Goal: Information Seeking & Learning: Learn about a topic

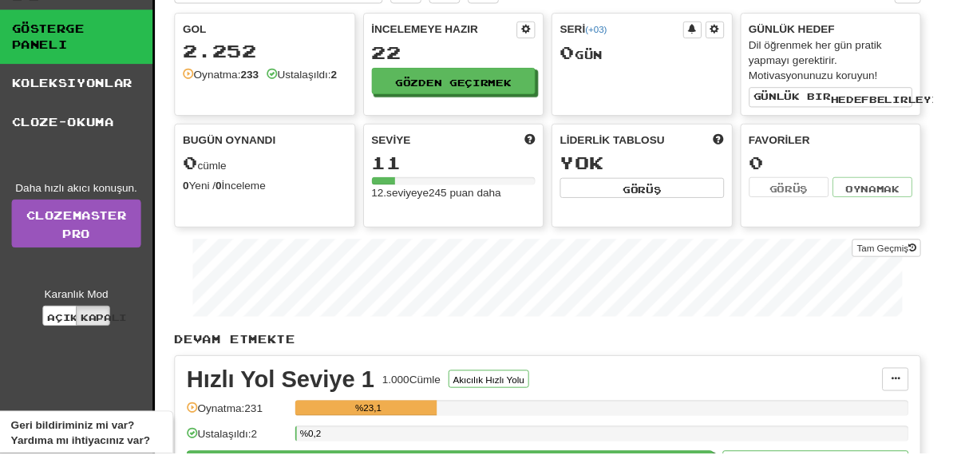
scroll to position [67, 0]
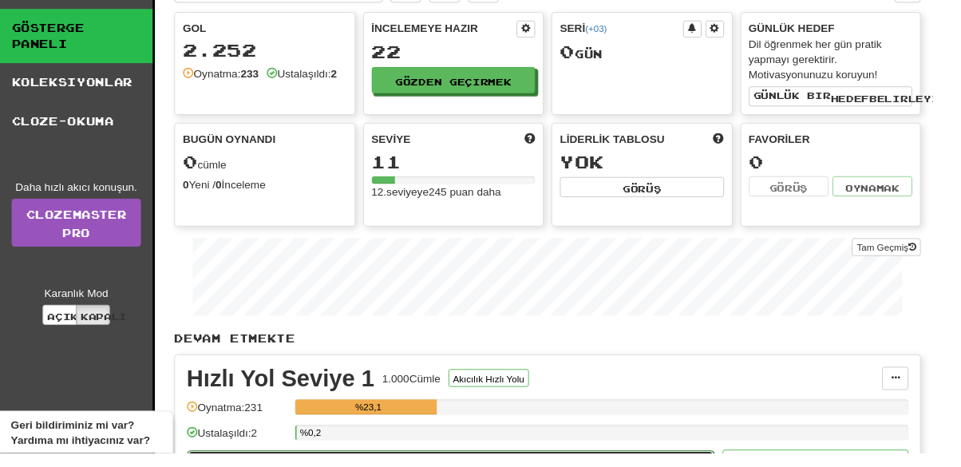
select select "**"
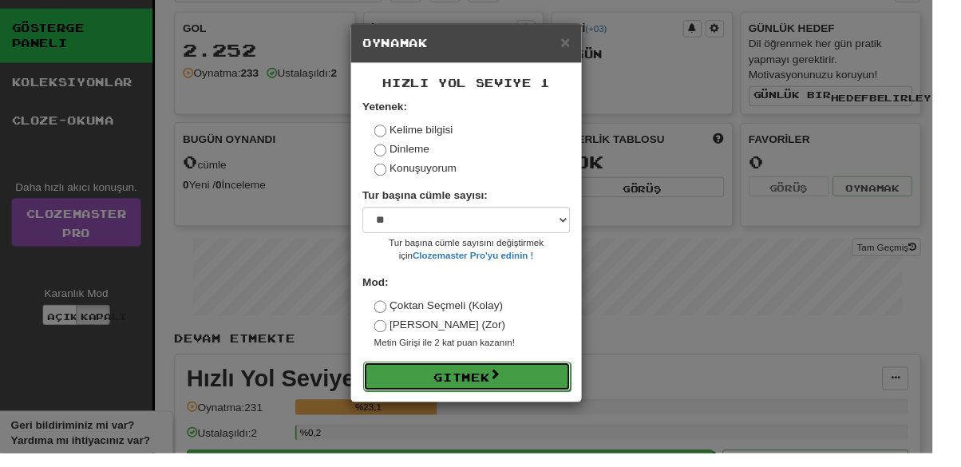
click at [476, 388] on font "Gitmek" at bounding box center [475, 389] width 57 height 14
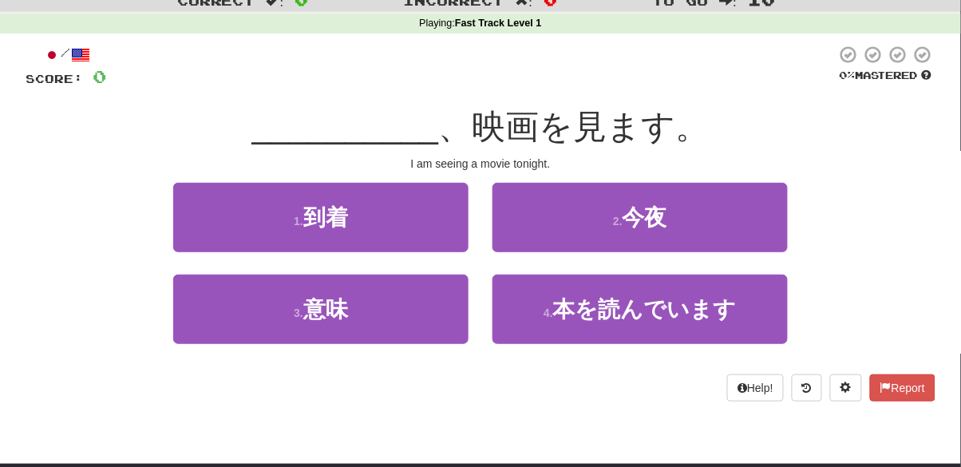
scroll to position [67, 0]
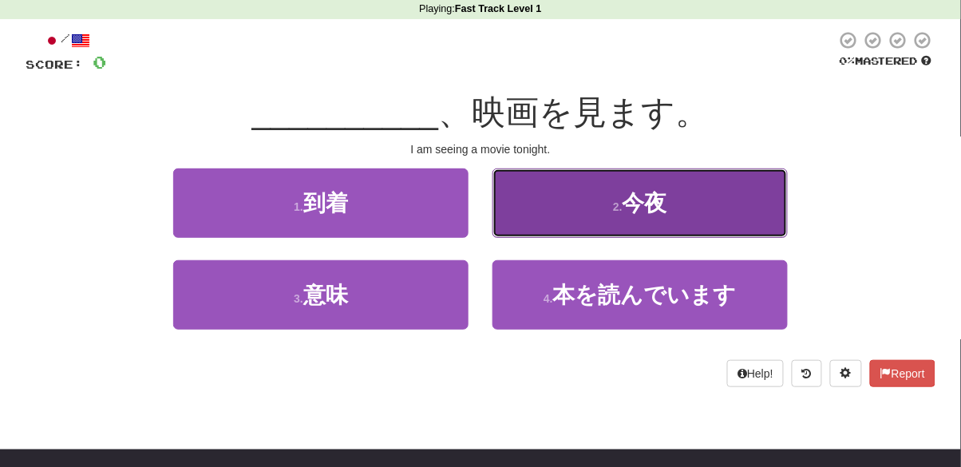
click at [691, 188] on button "2 . 今夜" at bounding box center [639, 202] width 295 height 69
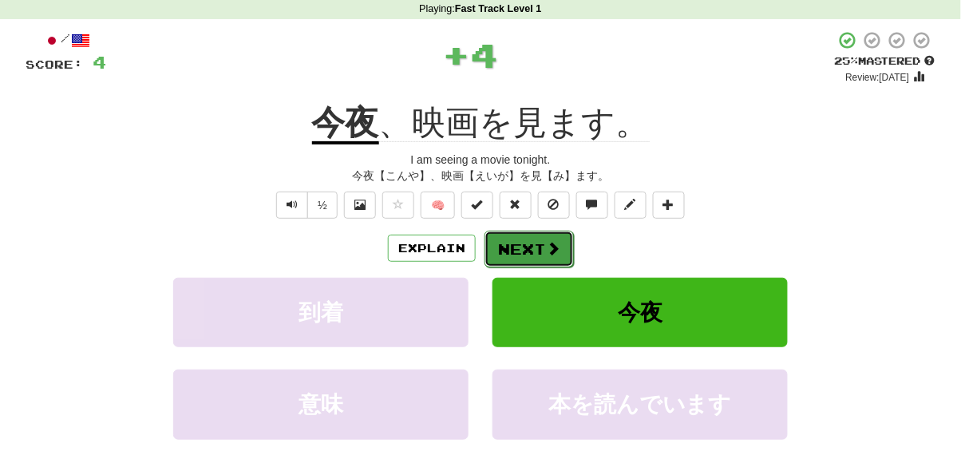
click at [543, 259] on button "Next" at bounding box center [528, 249] width 89 height 37
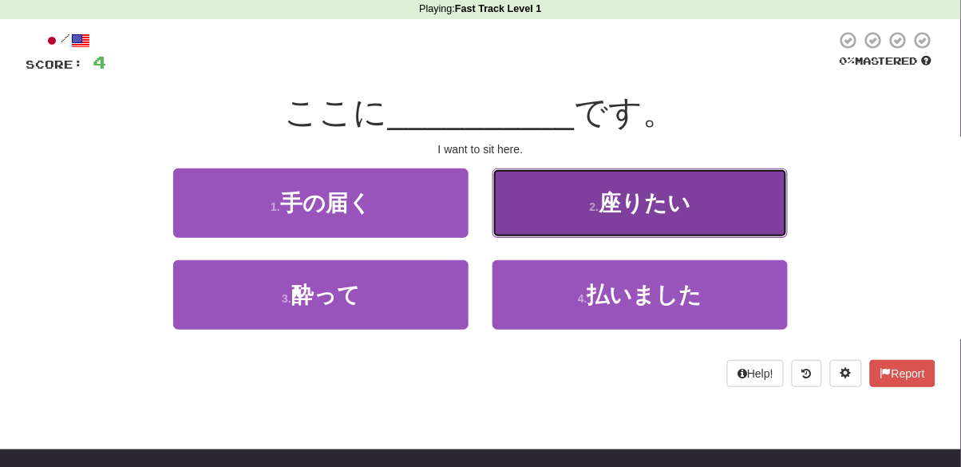
click at [728, 191] on button "2 . 座りたい" at bounding box center [639, 202] width 295 height 69
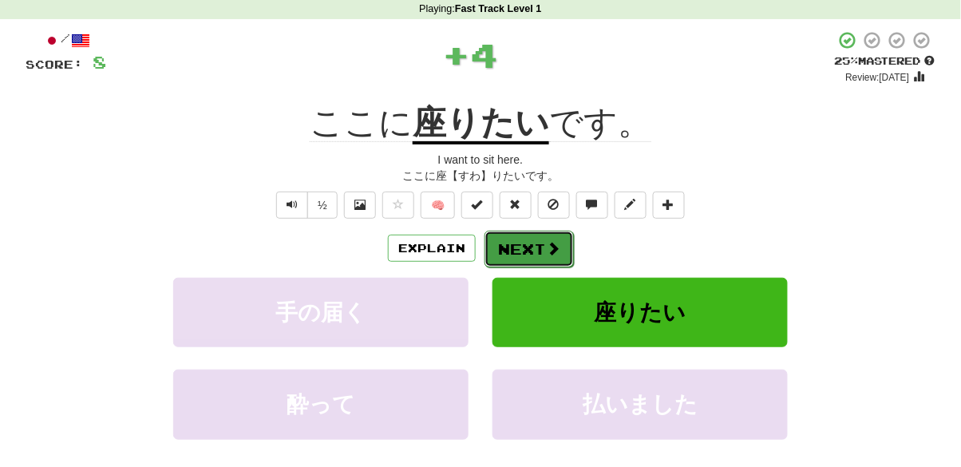
click at [519, 244] on button "Next" at bounding box center [528, 249] width 89 height 37
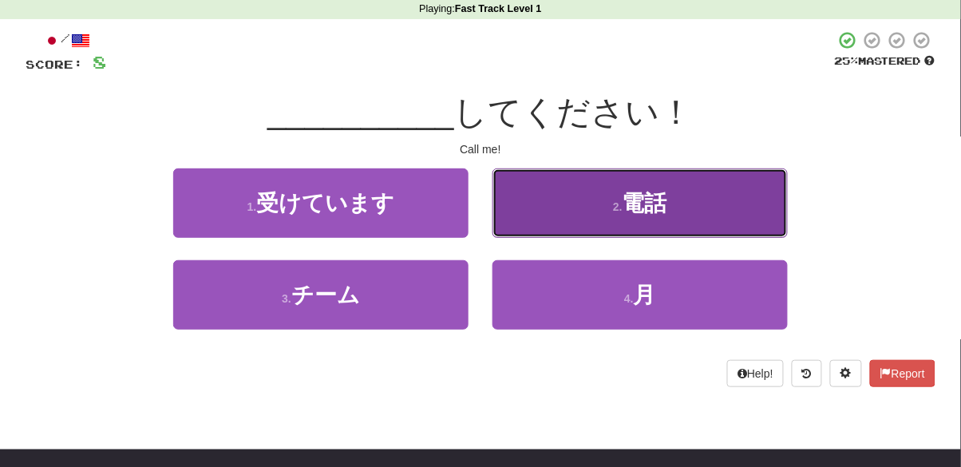
click at [684, 206] on button "2 . 電話" at bounding box center [639, 202] width 295 height 69
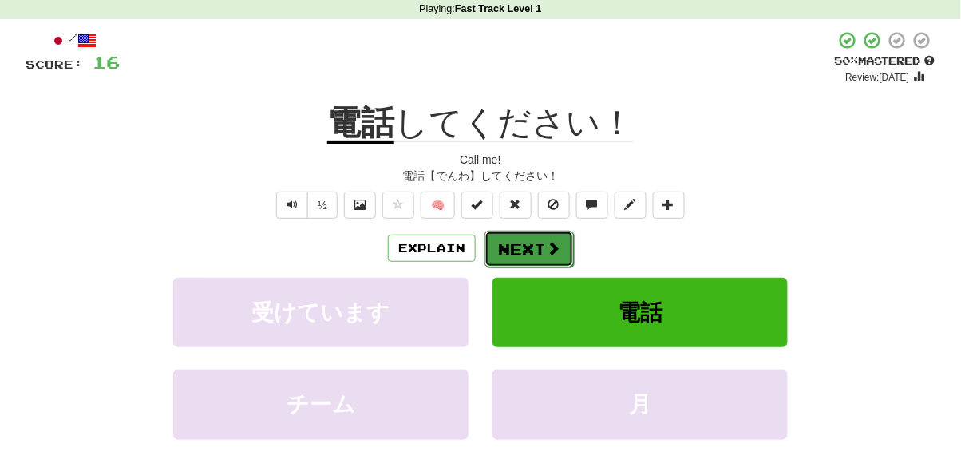
click at [546, 241] on span at bounding box center [553, 248] width 14 height 14
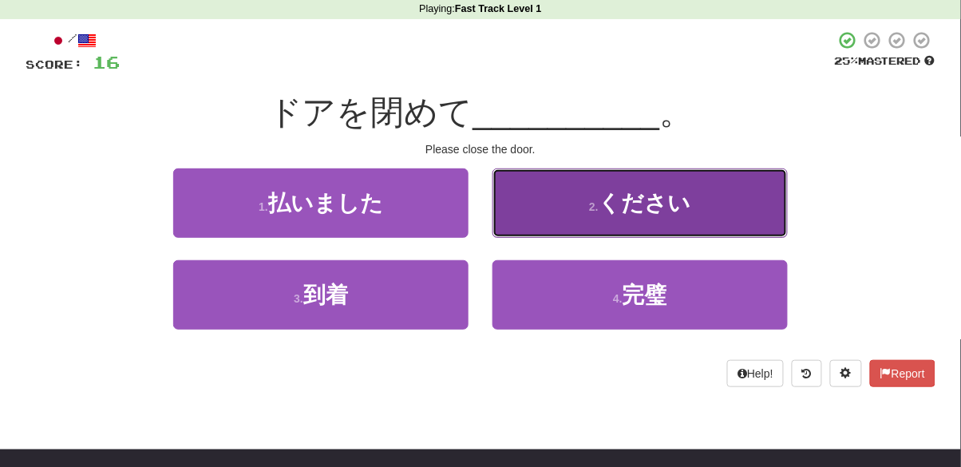
click at [634, 199] on span "ください" at bounding box center [644, 203] width 93 height 25
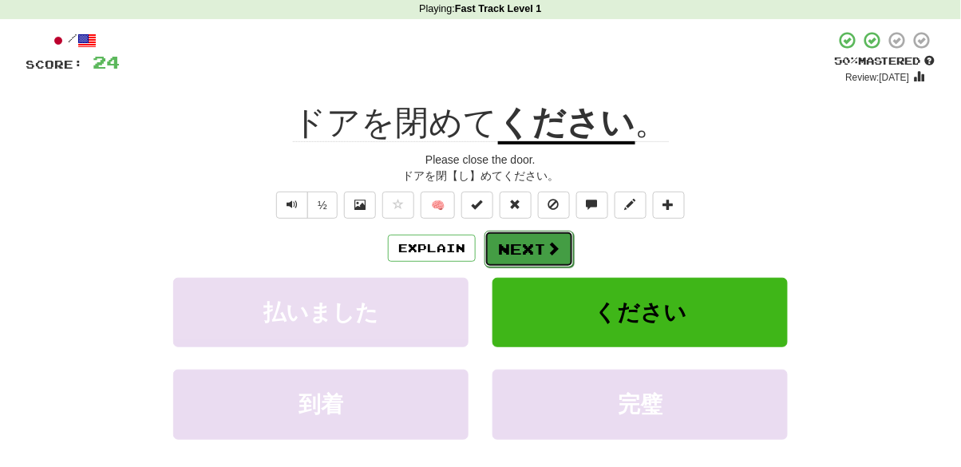
click at [492, 251] on button "Next" at bounding box center [528, 249] width 89 height 37
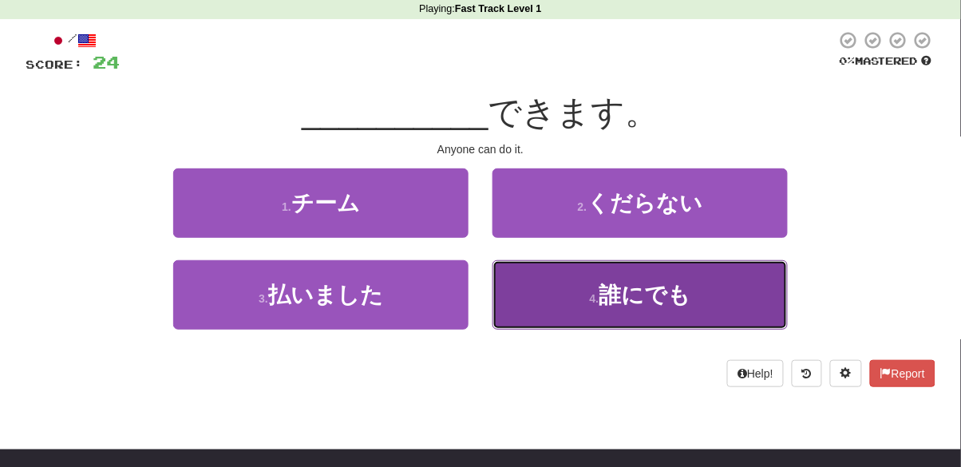
click at [567, 300] on button "4 . 誰にでも" at bounding box center [639, 294] width 295 height 69
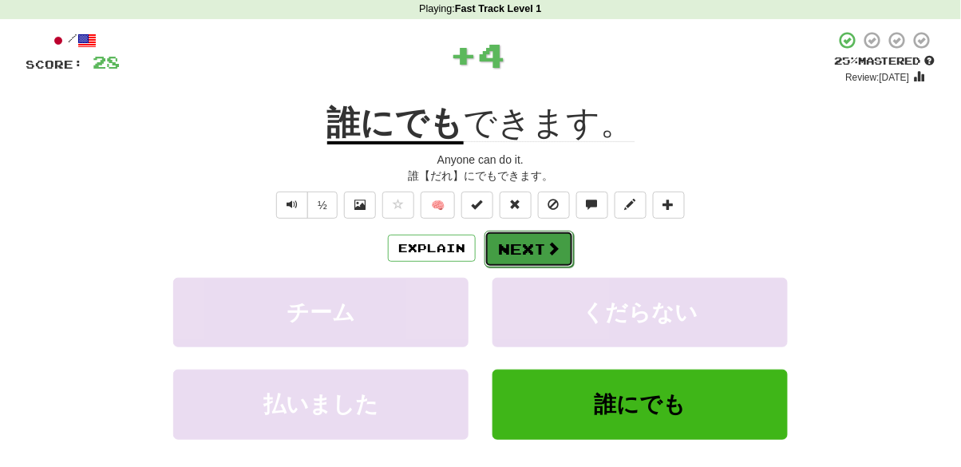
click at [517, 248] on button "Next" at bounding box center [528, 249] width 89 height 37
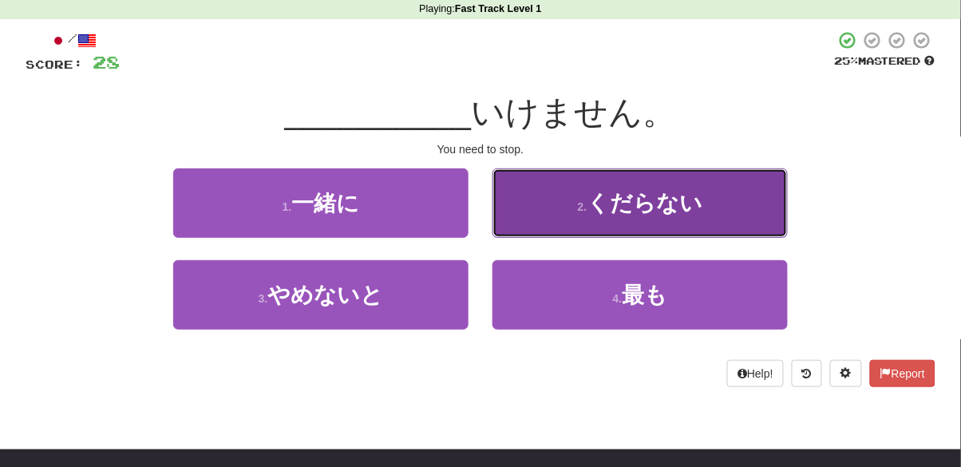
click at [560, 204] on button "2 . くだらない" at bounding box center [639, 202] width 295 height 69
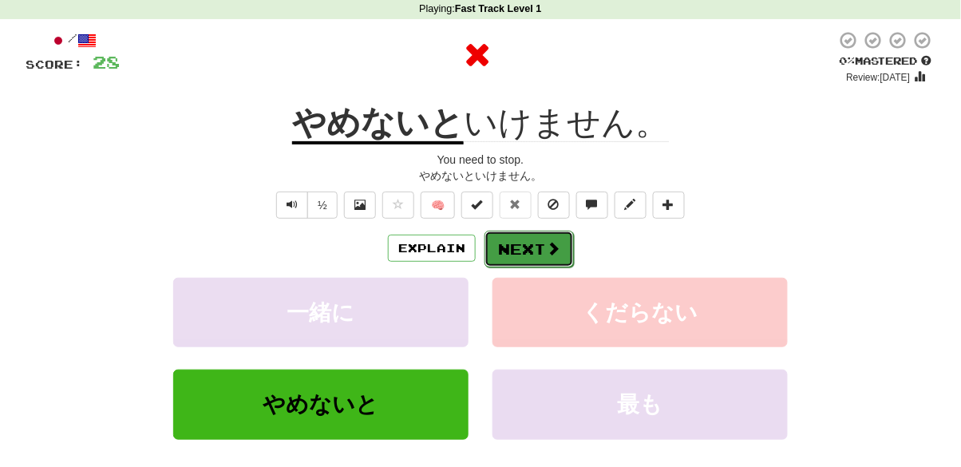
click at [537, 240] on button "Next" at bounding box center [528, 249] width 89 height 37
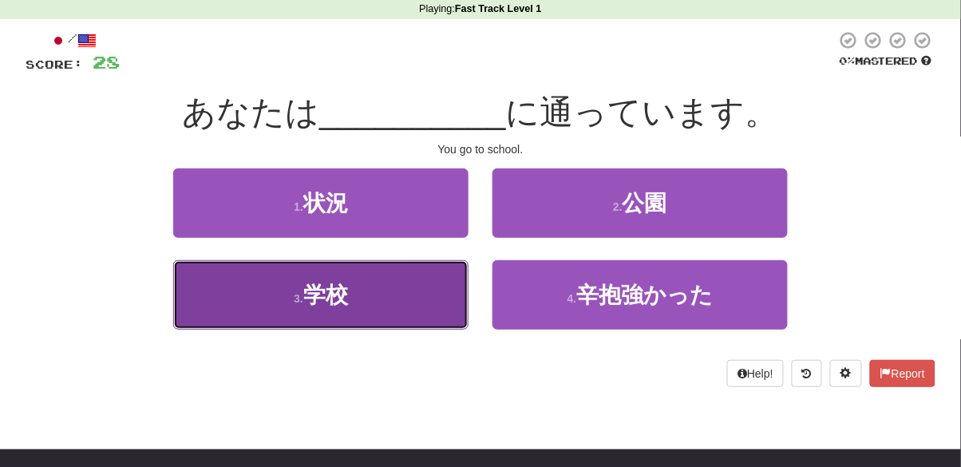
click at [296, 318] on button "3 . 学校" at bounding box center [320, 294] width 295 height 69
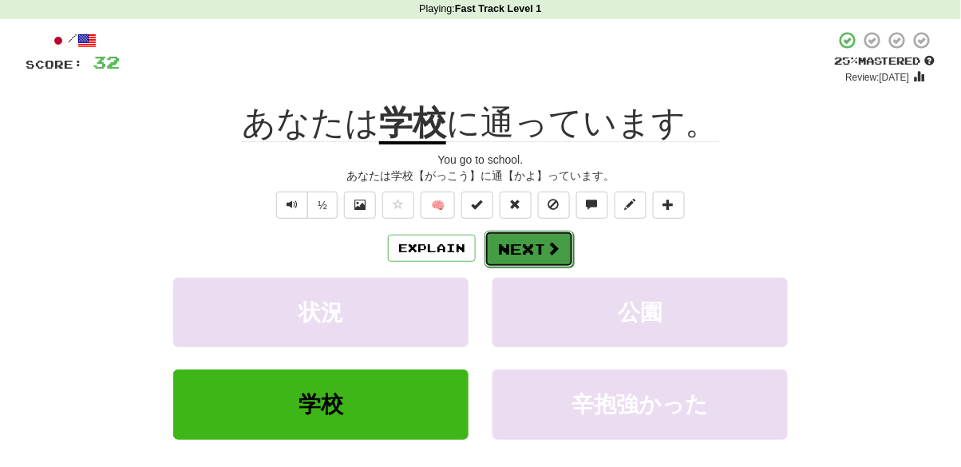
click at [539, 239] on button "Next" at bounding box center [528, 249] width 89 height 37
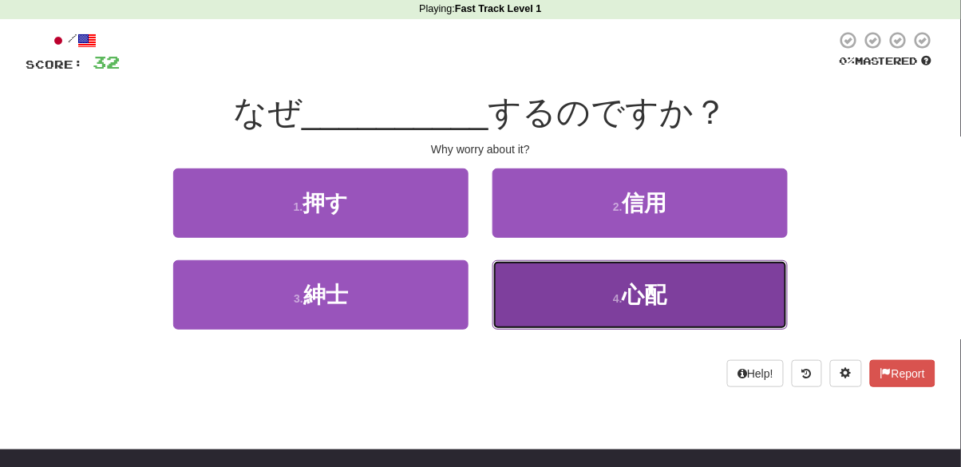
click at [603, 313] on button "4 . 心配" at bounding box center [639, 294] width 295 height 69
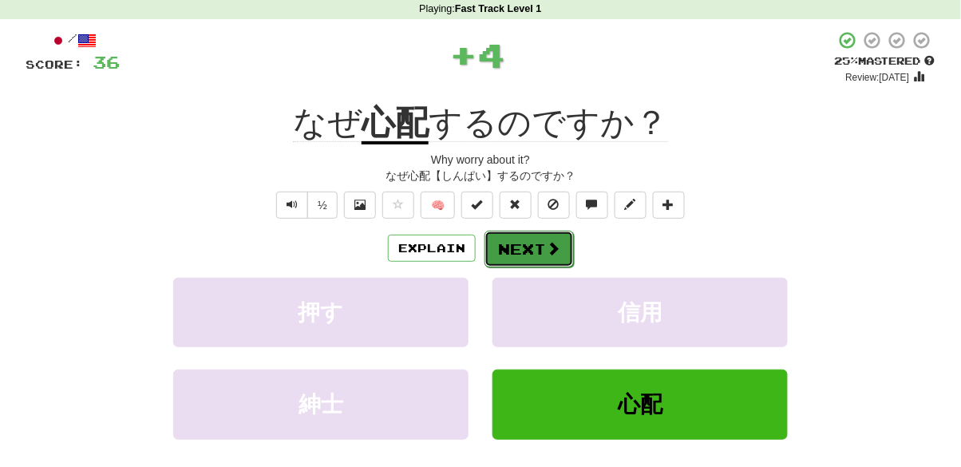
click at [539, 251] on button "Next" at bounding box center [528, 249] width 89 height 37
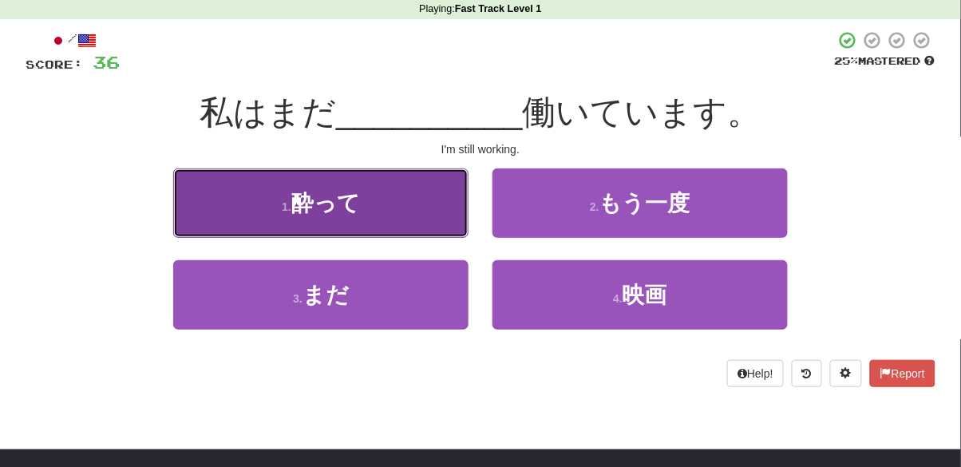
click at [379, 203] on button "1 . 酔って" at bounding box center [320, 202] width 295 height 69
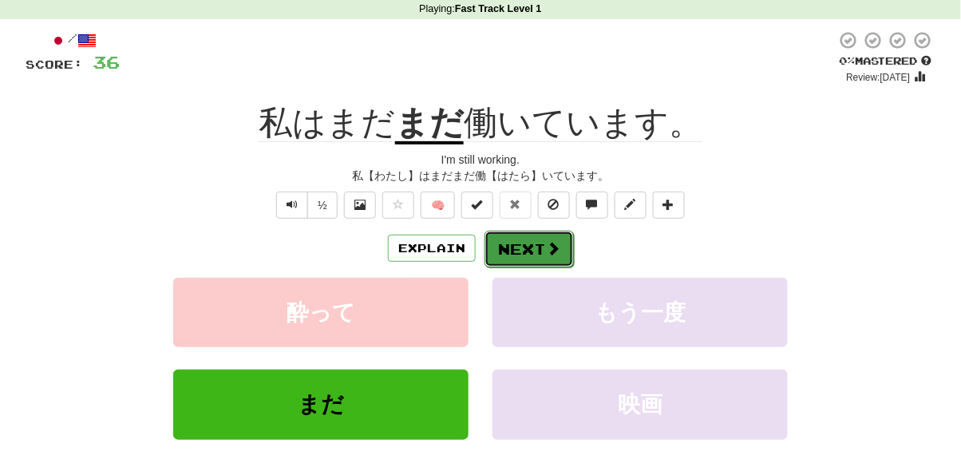
click at [539, 244] on button "Next" at bounding box center [528, 249] width 89 height 37
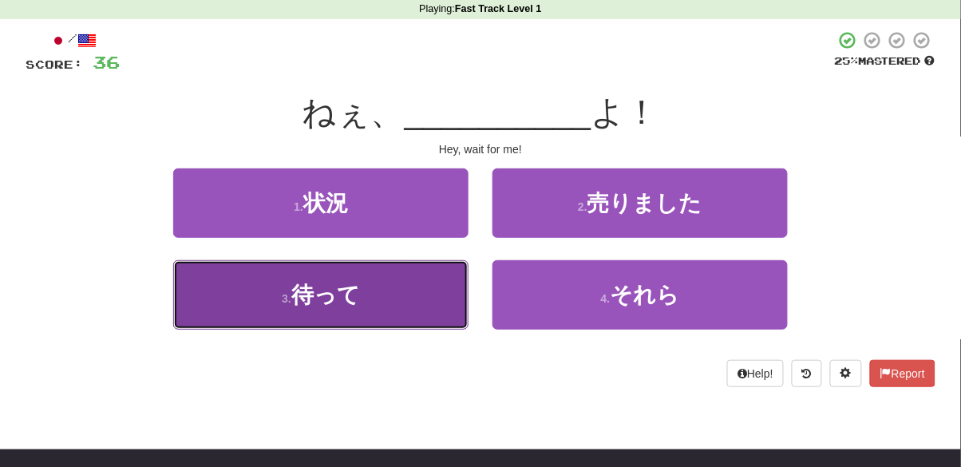
click at [393, 294] on button "3 . 待って" at bounding box center [320, 294] width 295 height 69
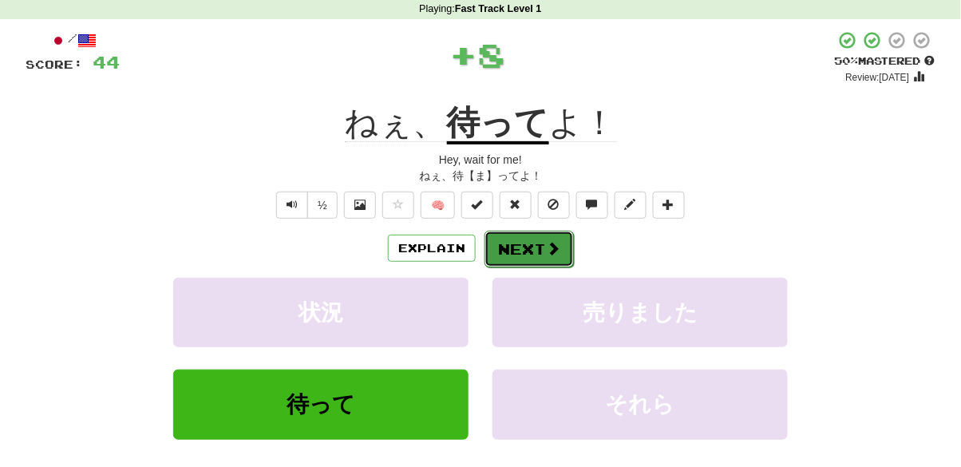
click at [543, 240] on button "Next" at bounding box center [528, 249] width 89 height 37
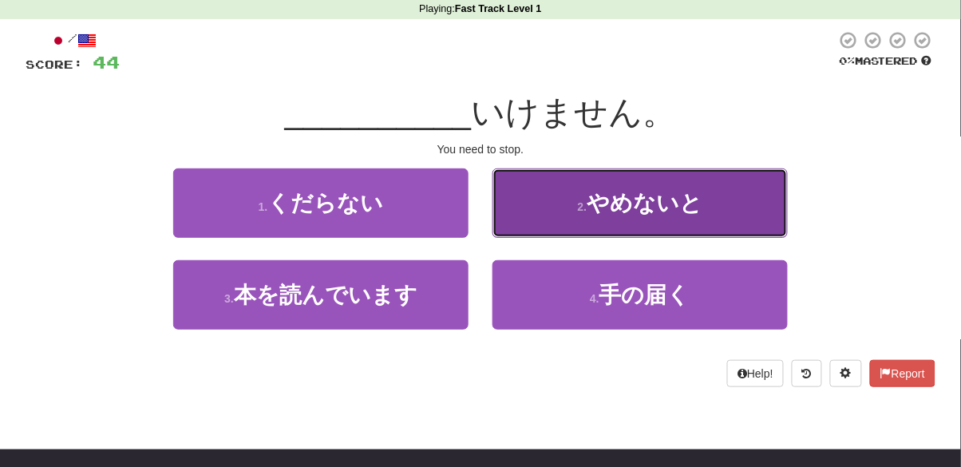
click at [674, 198] on span "やめないと" at bounding box center [644, 203] width 116 height 25
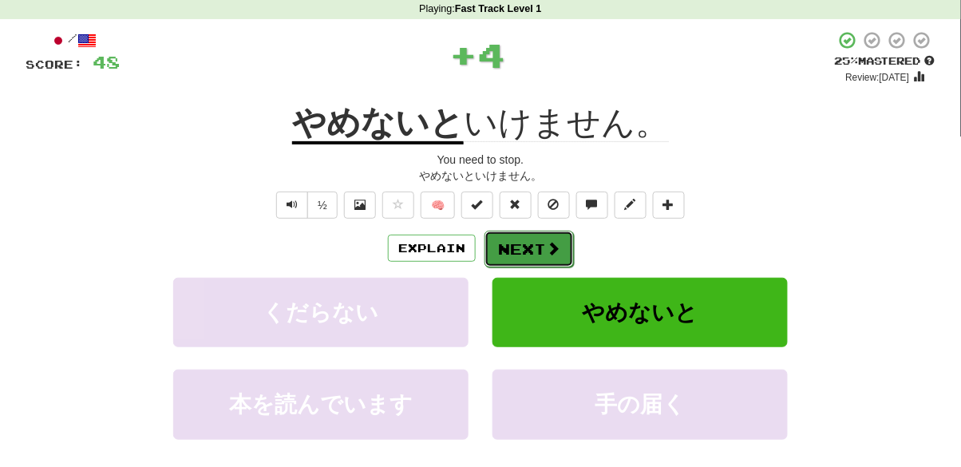
click at [550, 236] on button "Next" at bounding box center [528, 249] width 89 height 37
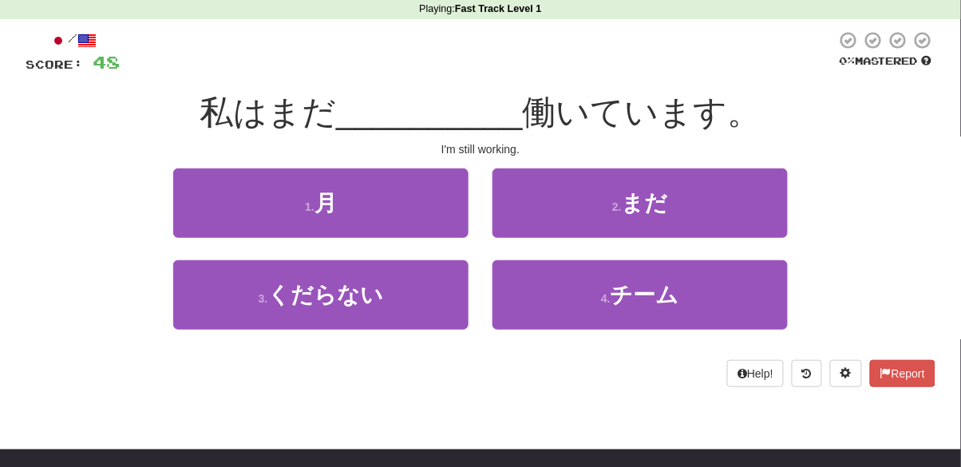
scroll to position [85, 0]
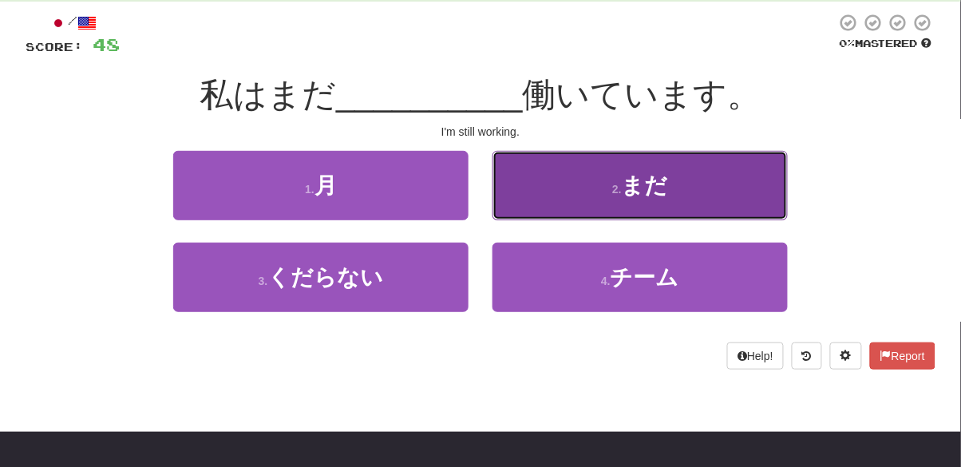
click at [648, 180] on span "まだ" at bounding box center [645, 185] width 46 height 25
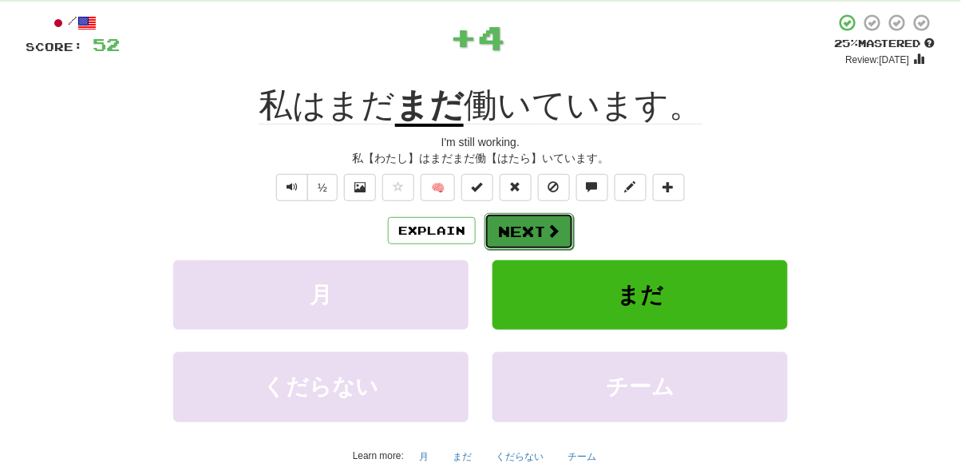
click at [519, 234] on button "Next" at bounding box center [528, 231] width 89 height 37
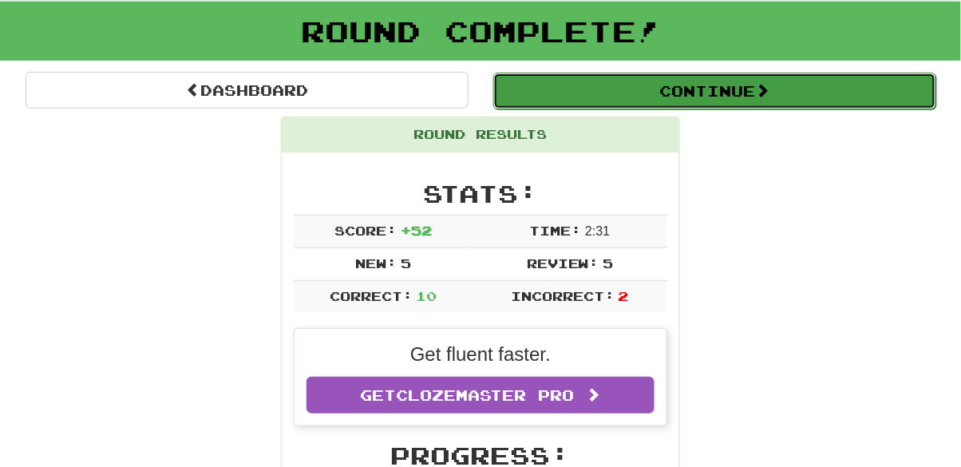
click at [730, 86] on button "Continue" at bounding box center [714, 91] width 443 height 37
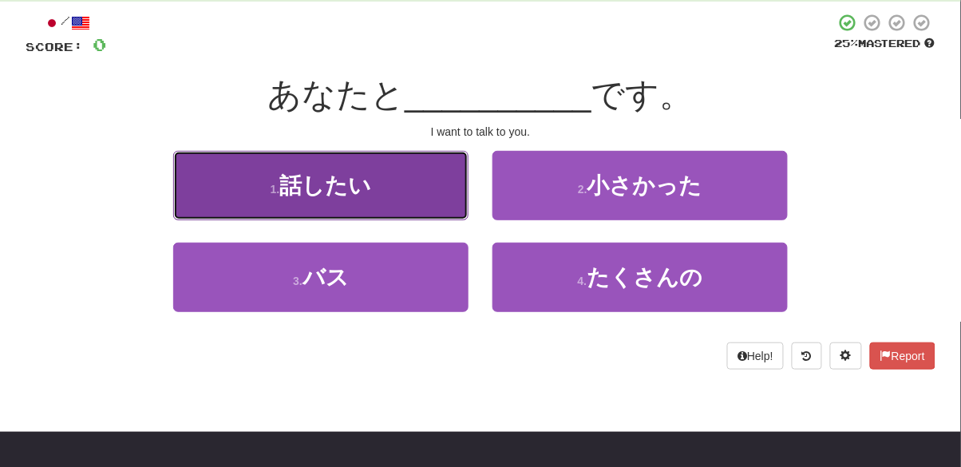
click at [300, 172] on button "1 . 話したい" at bounding box center [320, 185] width 295 height 69
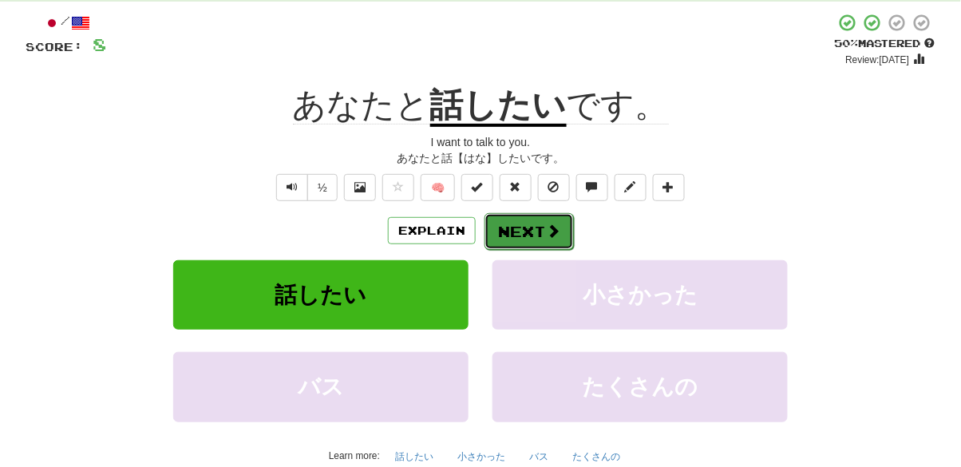
click at [520, 232] on button "Next" at bounding box center [528, 231] width 89 height 37
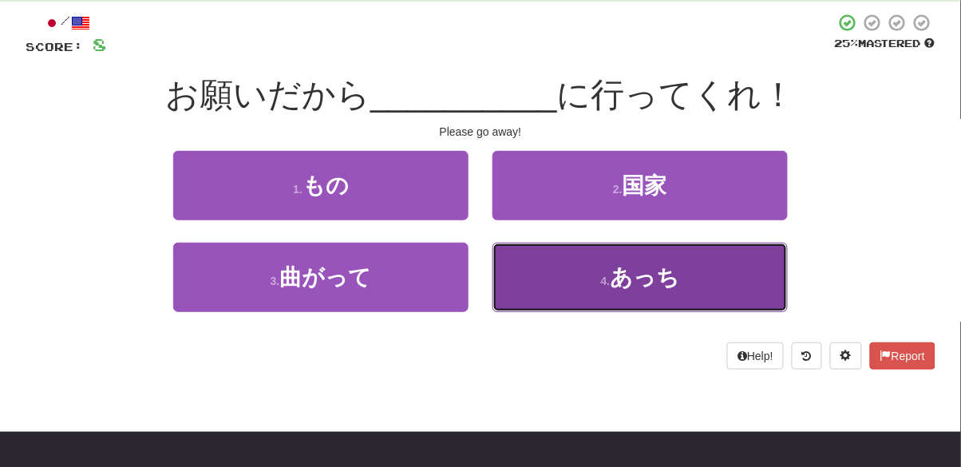
click at [531, 285] on button "4 . あっち" at bounding box center [639, 277] width 295 height 69
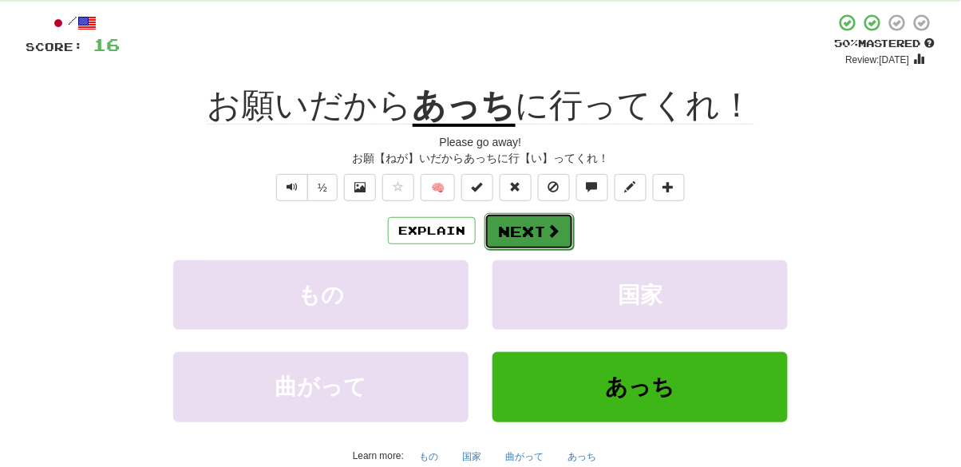
click at [547, 223] on span at bounding box center [553, 230] width 14 height 14
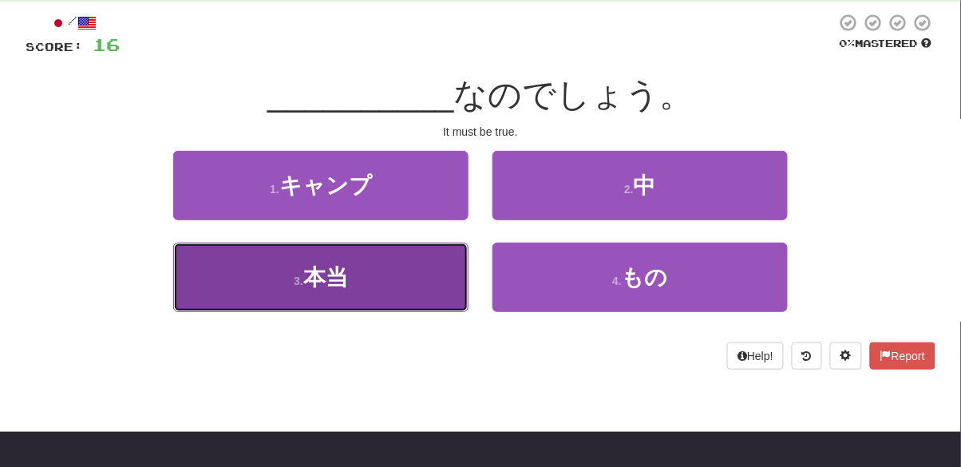
click at [346, 281] on span "本当" at bounding box center [325, 277] width 45 height 25
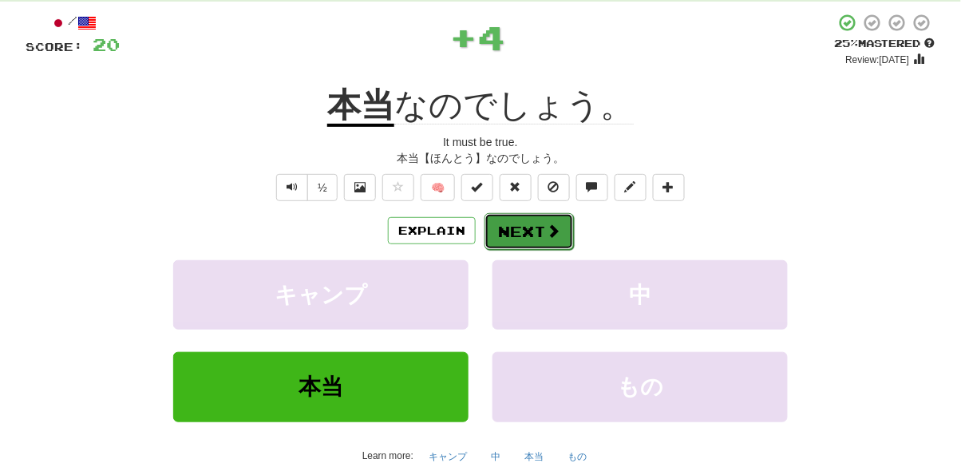
click at [564, 213] on button "Next" at bounding box center [528, 231] width 89 height 37
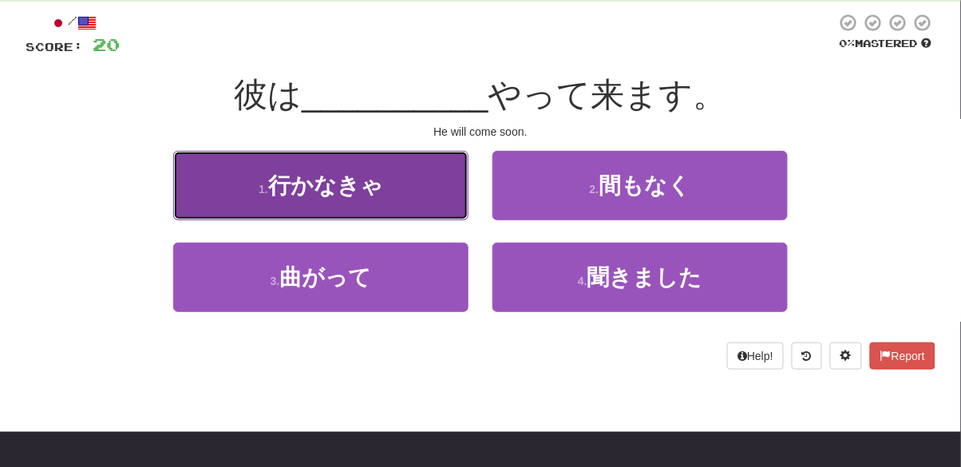
click at [322, 198] on span "行かなきゃ" at bounding box center [325, 185] width 115 height 25
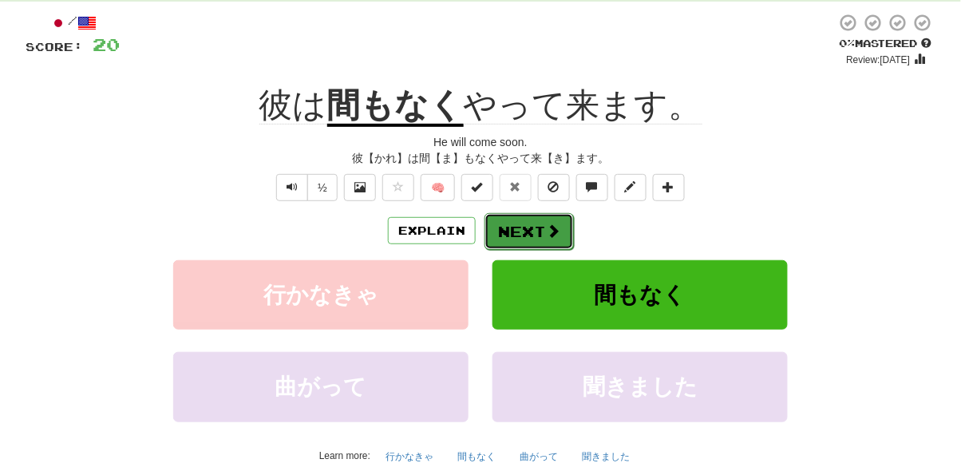
click at [530, 235] on button "Next" at bounding box center [528, 231] width 89 height 37
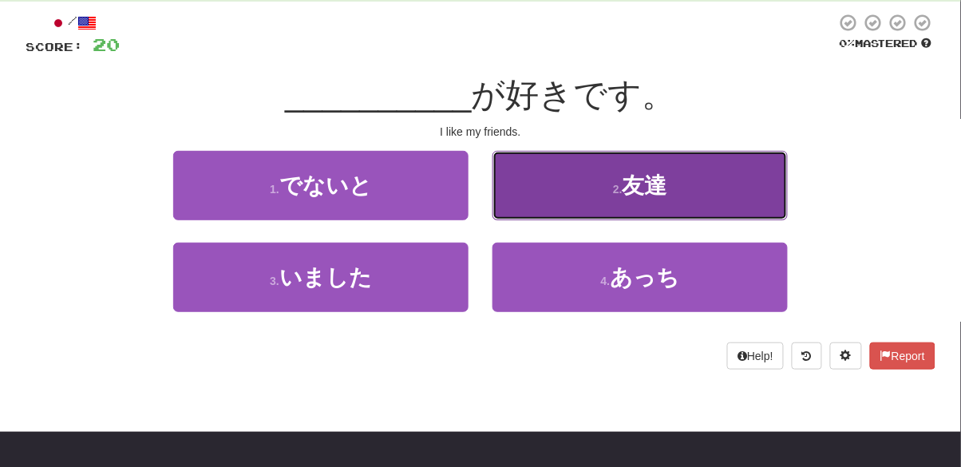
click at [578, 181] on button "2 . 友達" at bounding box center [639, 185] width 295 height 69
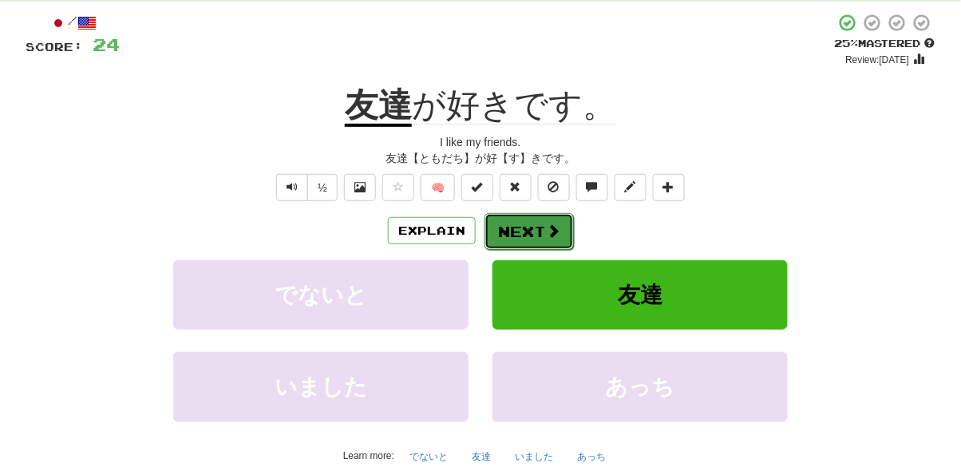
click at [555, 244] on button "Next" at bounding box center [528, 231] width 89 height 37
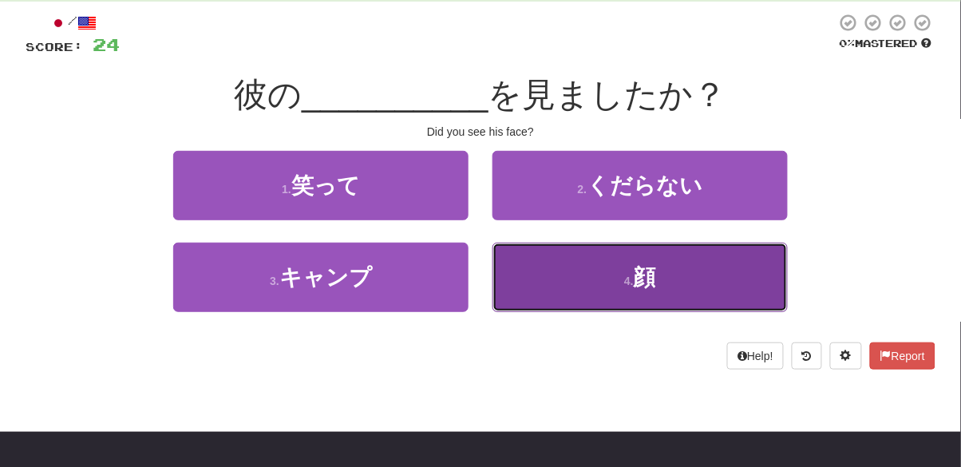
click at [664, 265] on button "4 . 顔" at bounding box center [639, 277] width 295 height 69
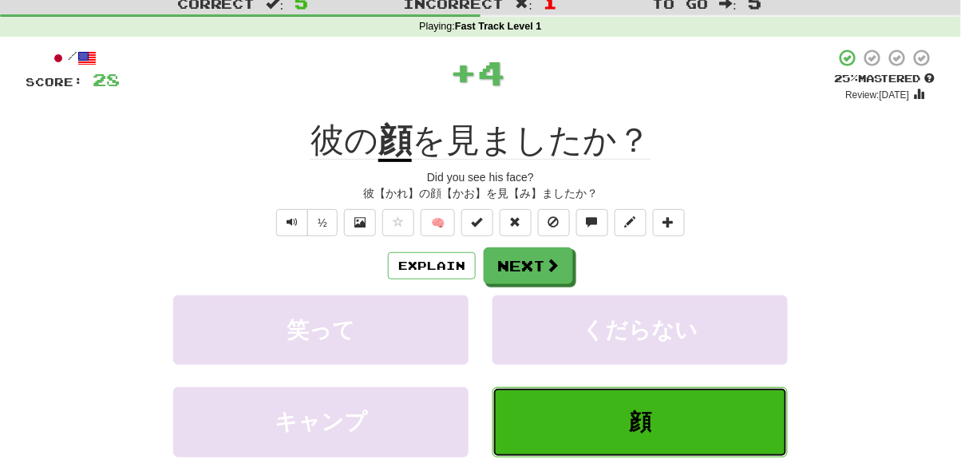
scroll to position [33, 0]
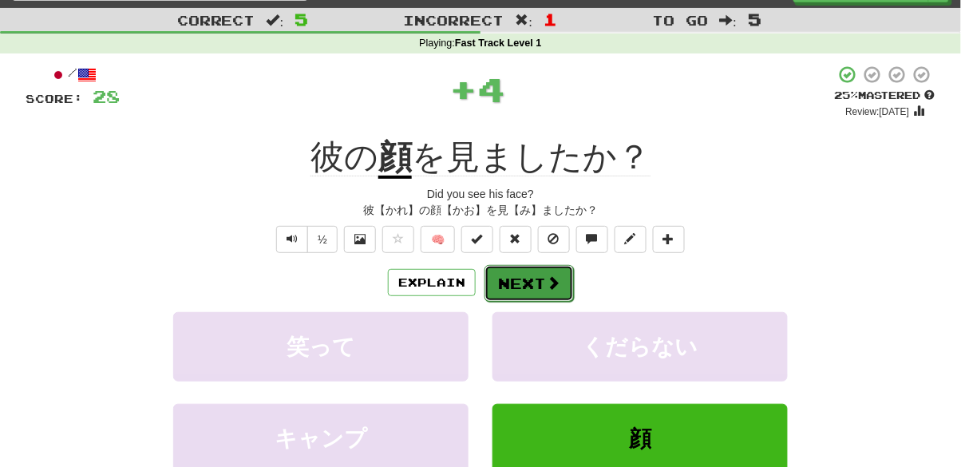
click at [531, 280] on button "Next" at bounding box center [528, 283] width 89 height 37
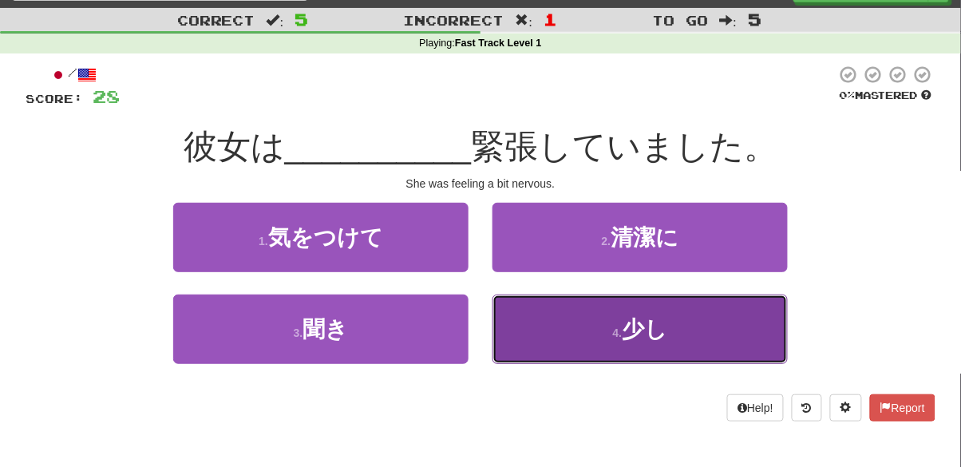
click at [624, 313] on button "4 . 少し" at bounding box center [639, 328] width 295 height 69
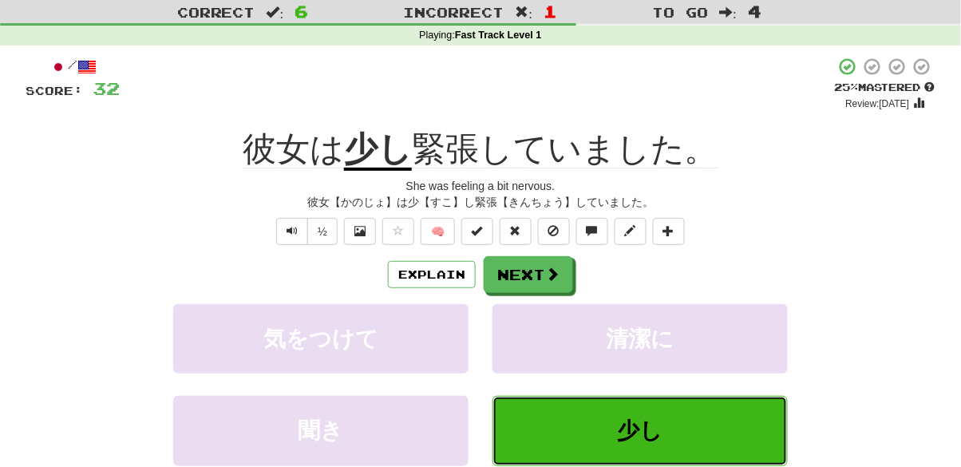
scroll to position [41, 0]
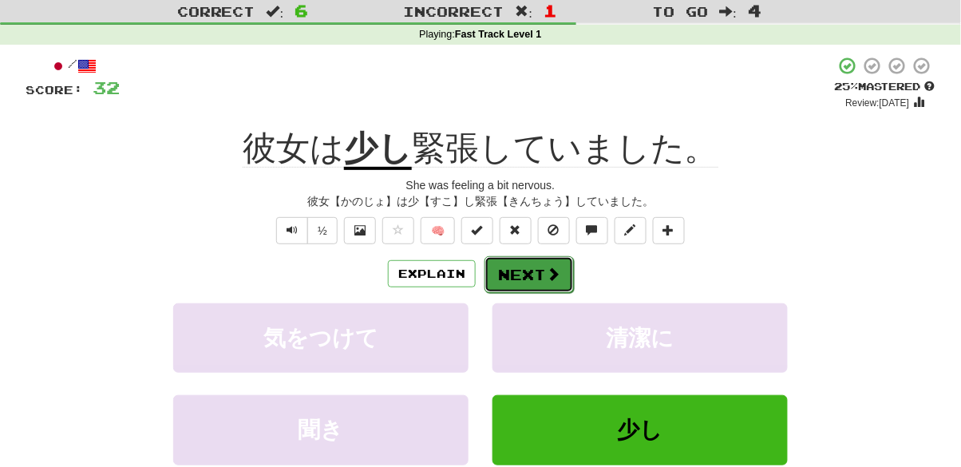
click at [529, 269] on button "Next" at bounding box center [528, 274] width 89 height 37
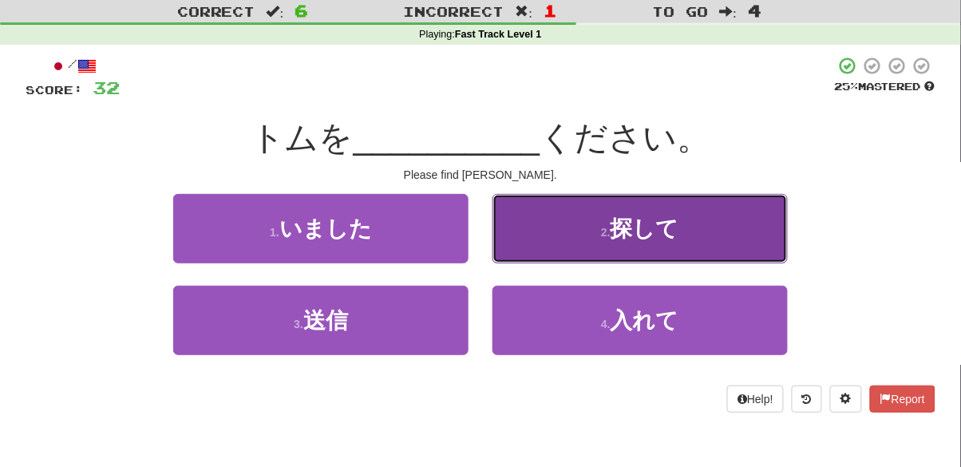
click at [677, 207] on button "2 . 探して" at bounding box center [639, 228] width 295 height 69
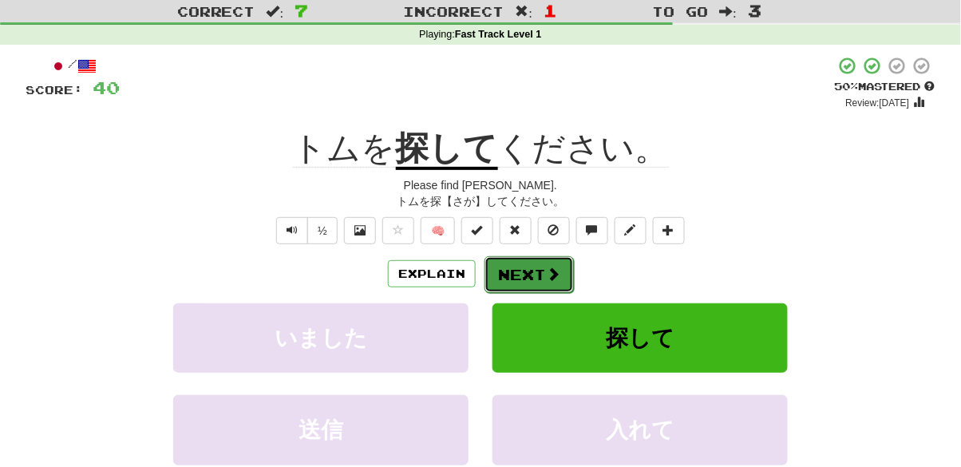
click at [513, 288] on button "Next" at bounding box center [528, 274] width 89 height 37
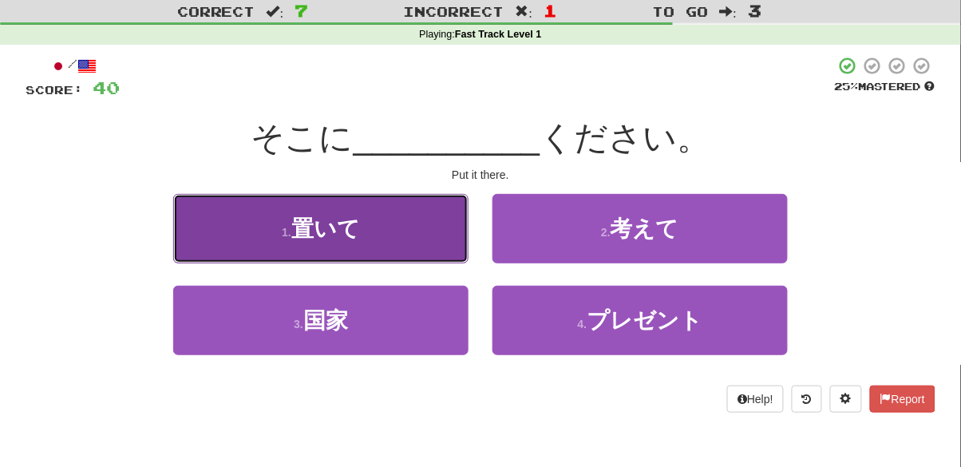
click at [420, 226] on button "1 . 置いて" at bounding box center [320, 228] width 295 height 69
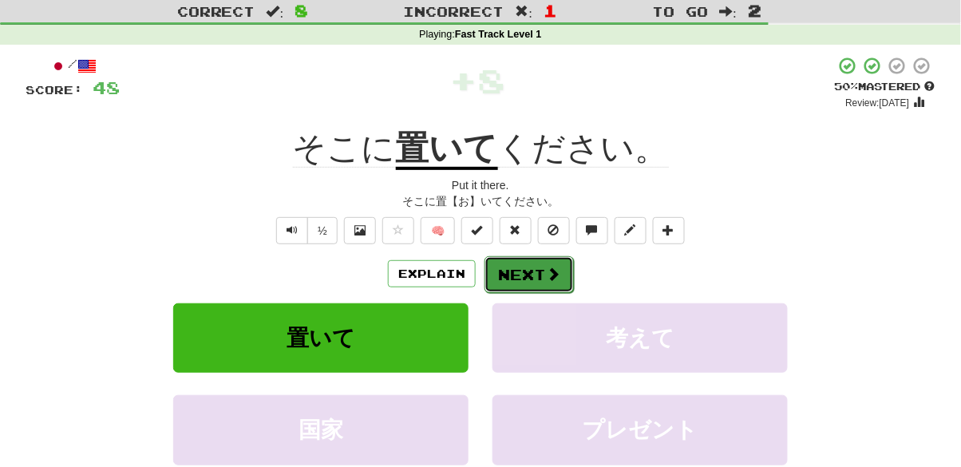
click at [536, 276] on button "Next" at bounding box center [528, 274] width 89 height 37
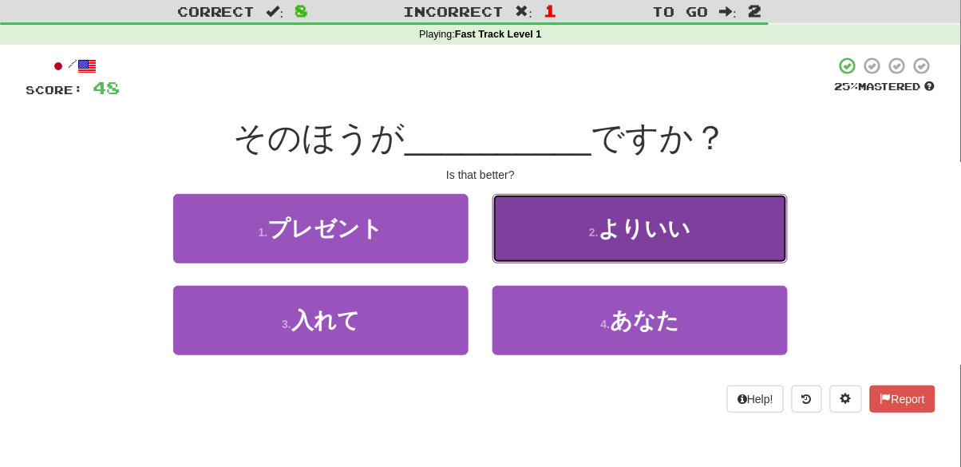
click at [661, 241] on span "よりいい" at bounding box center [644, 228] width 93 height 25
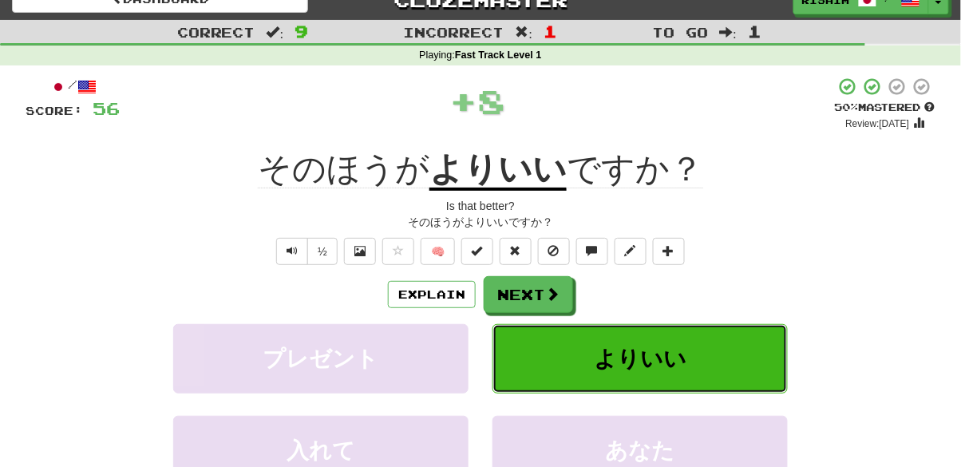
scroll to position [0, 0]
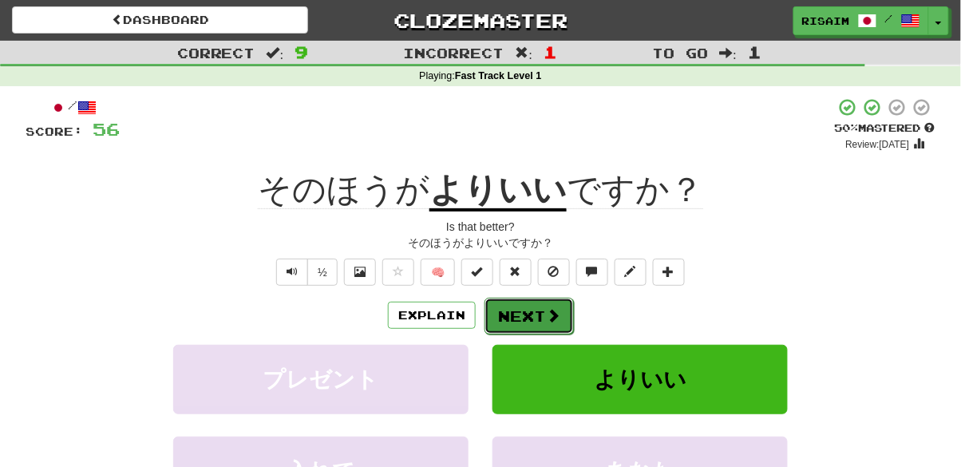
click at [514, 306] on button "Next" at bounding box center [528, 316] width 89 height 37
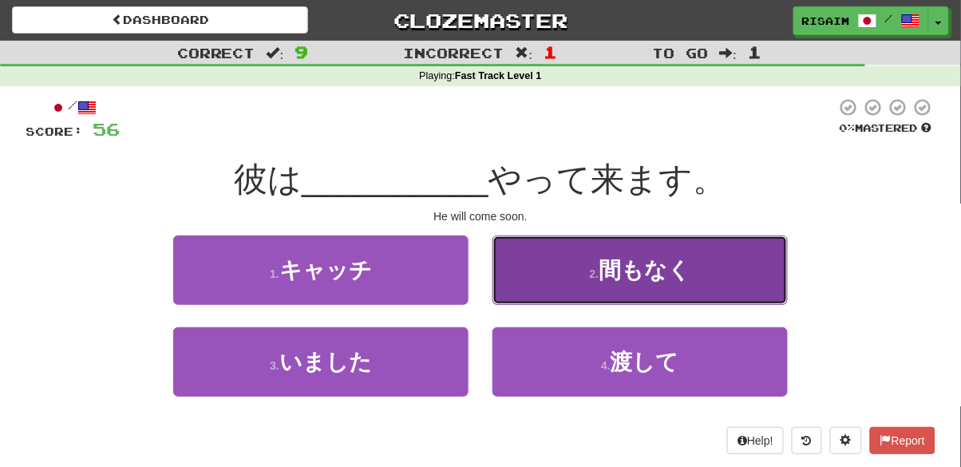
click at [587, 285] on button "2 . 間もなく" at bounding box center [639, 269] width 295 height 69
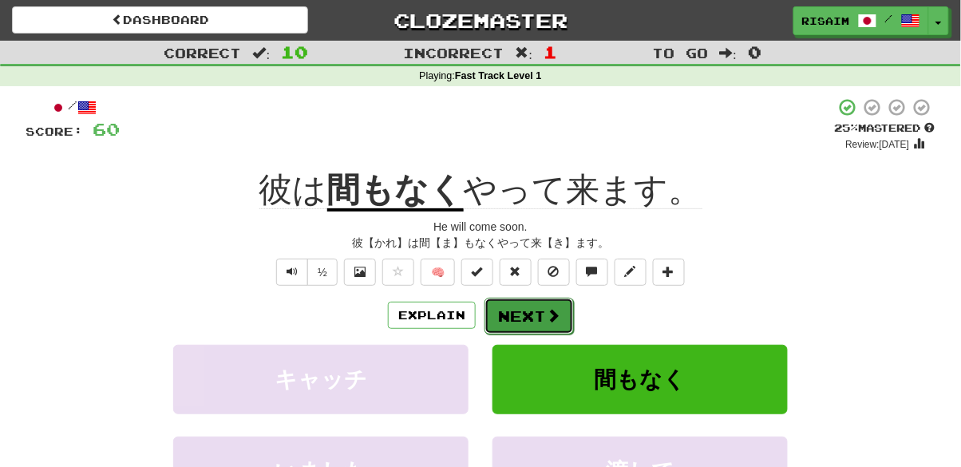
click at [522, 300] on button "Next" at bounding box center [528, 316] width 89 height 37
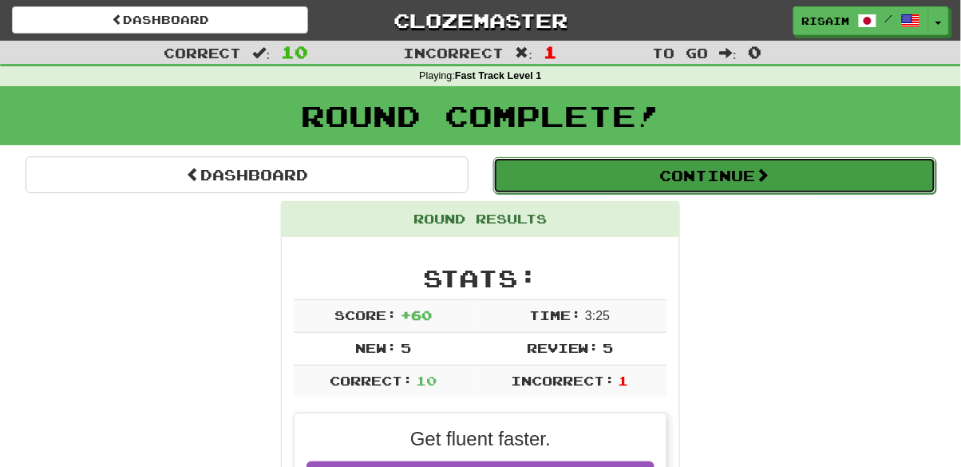
click at [754, 179] on button "Continue" at bounding box center [714, 175] width 443 height 37
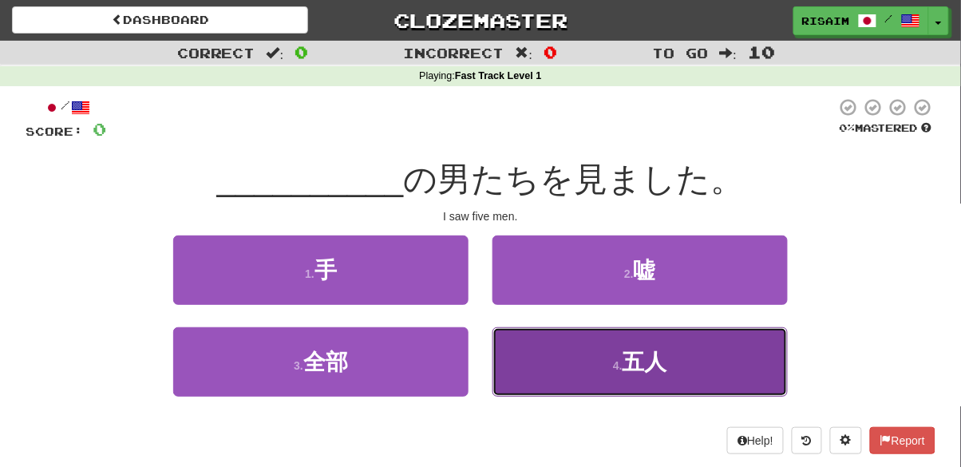
click at [621, 355] on button "4 . 五人" at bounding box center [639, 361] width 295 height 69
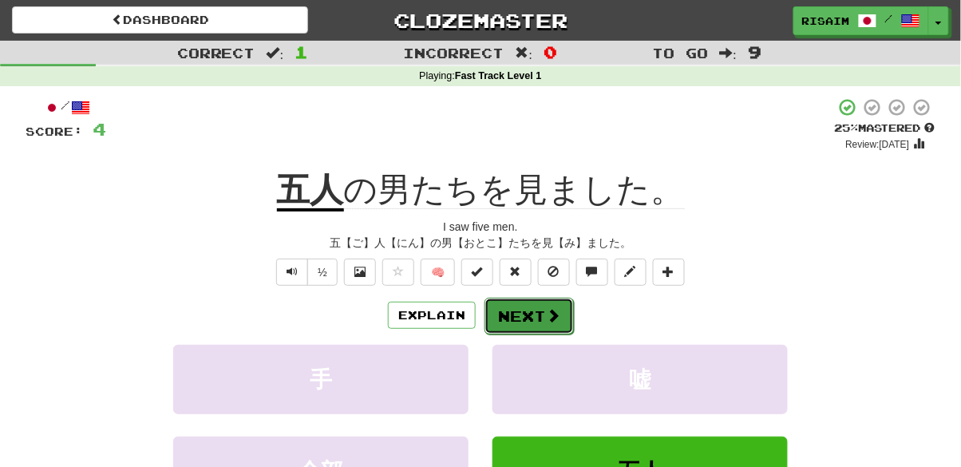
click at [540, 318] on button "Next" at bounding box center [528, 316] width 89 height 37
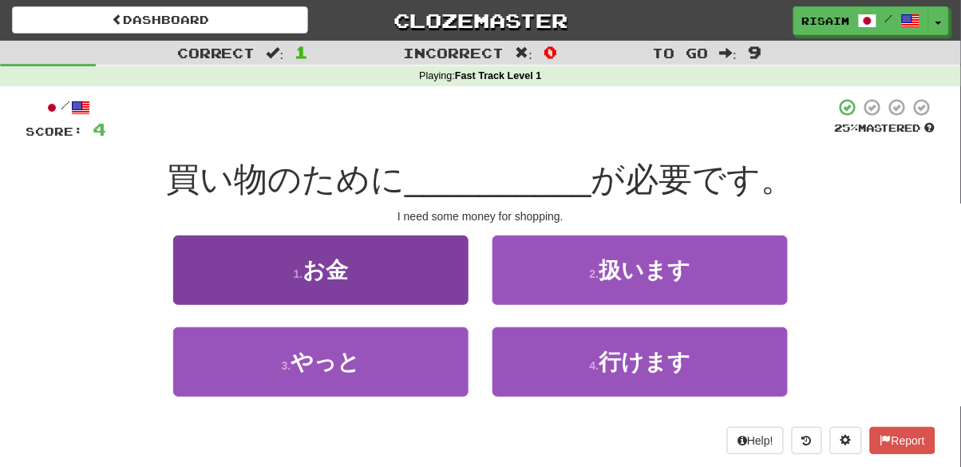
click at [392, 268] on button "1 . お金" at bounding box center [320, 269] width 295 height 69
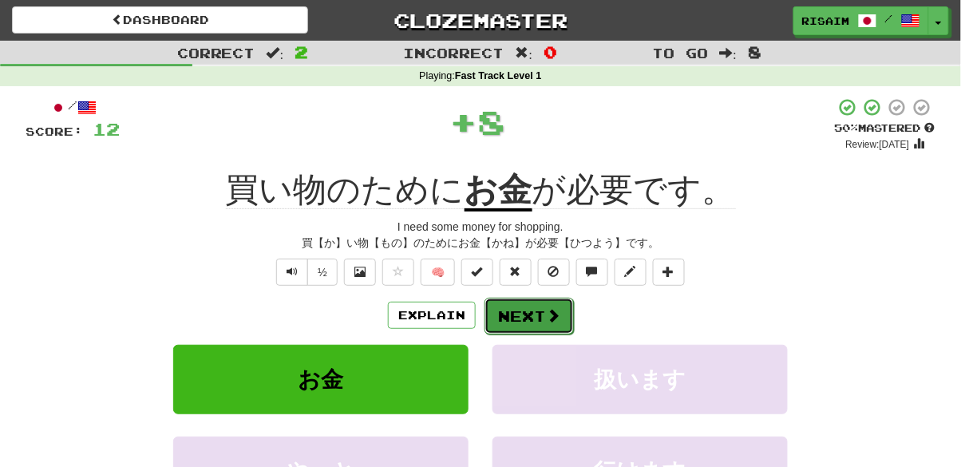
click at [543, 303] on button "Next" at bounding box center [528, 316] width 89 height 37
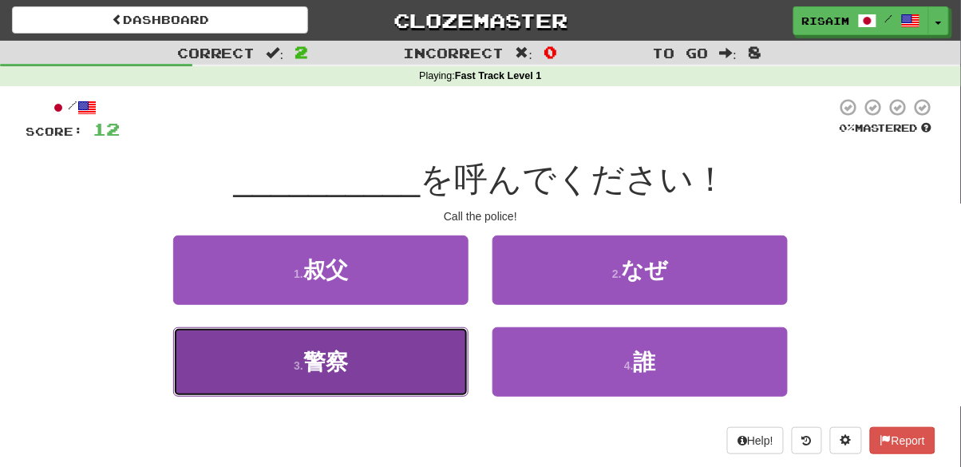
click at [345, 365] on span "警察" at bounding box center [325, 361] width 45 height 25
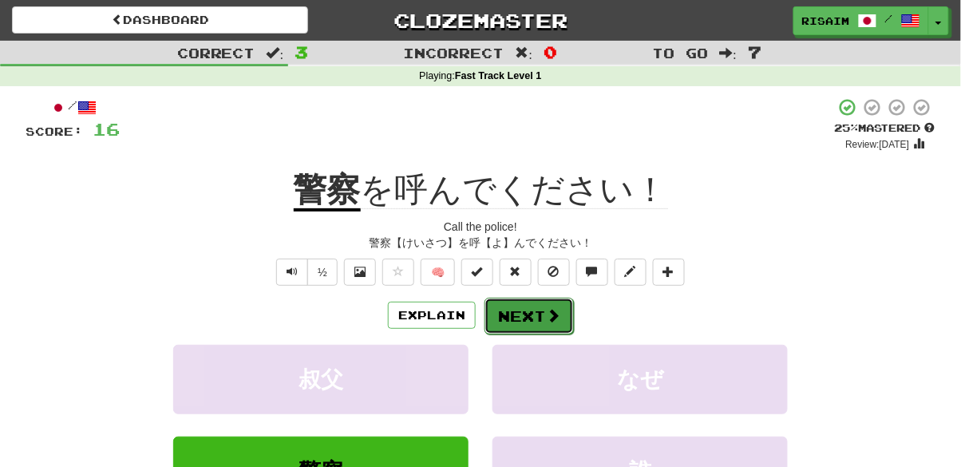
click at [547, 302] on button "Next" at bounding box center [528, 316] width 89 height 37
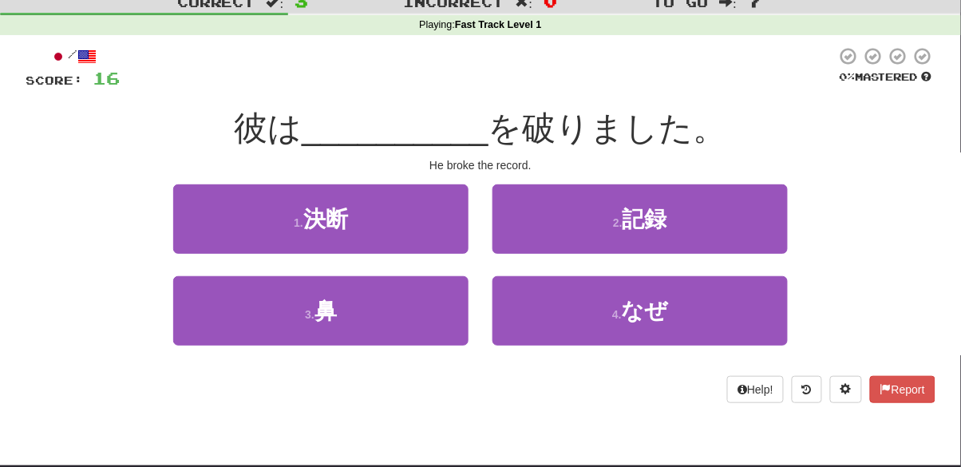
scroll to position [94, 0]
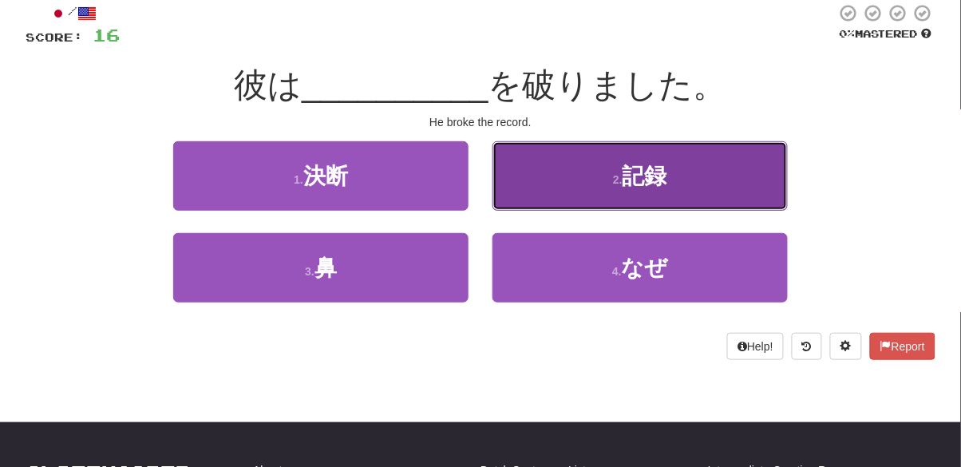
click at [657, 166] on span "記録" at bounding box center [644, 176] width 45 height 25
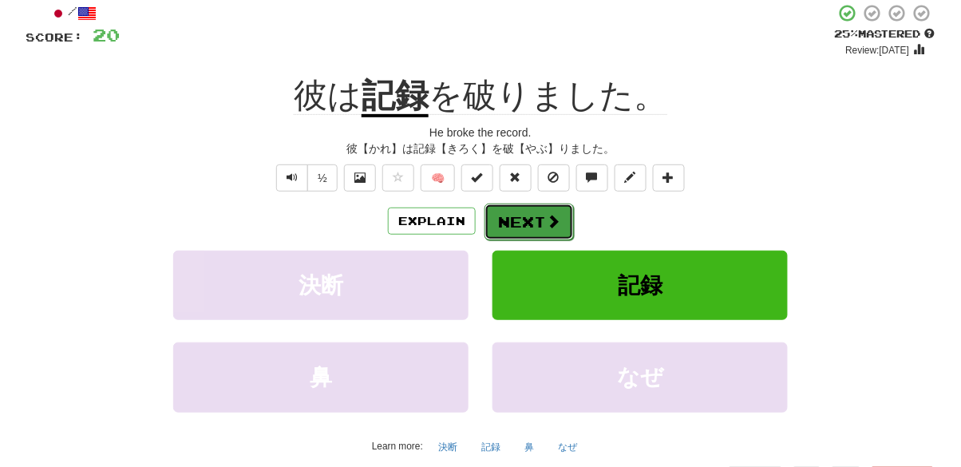
click at [523, 204] on button "Next" at bounding box center [528, 221] width 89 height 37
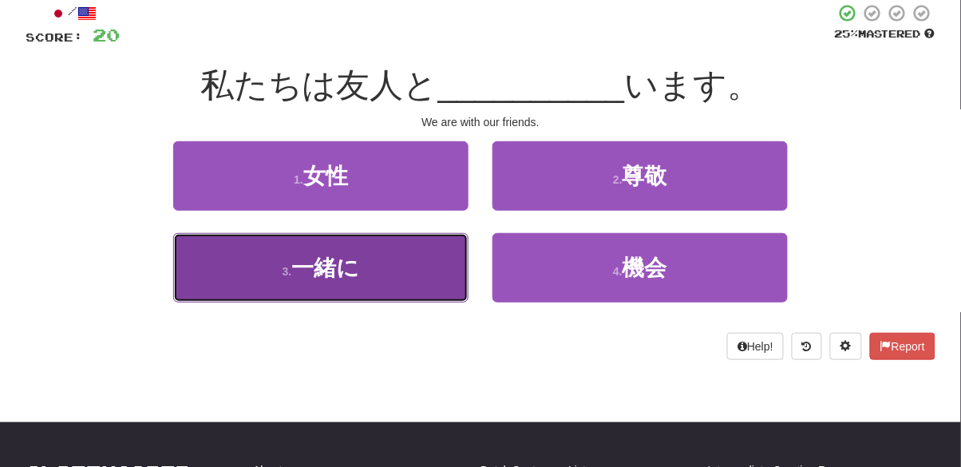
click at [411, 274] on button "3 . 一緒に" at bounding box center [320, 267] width 295 height 69
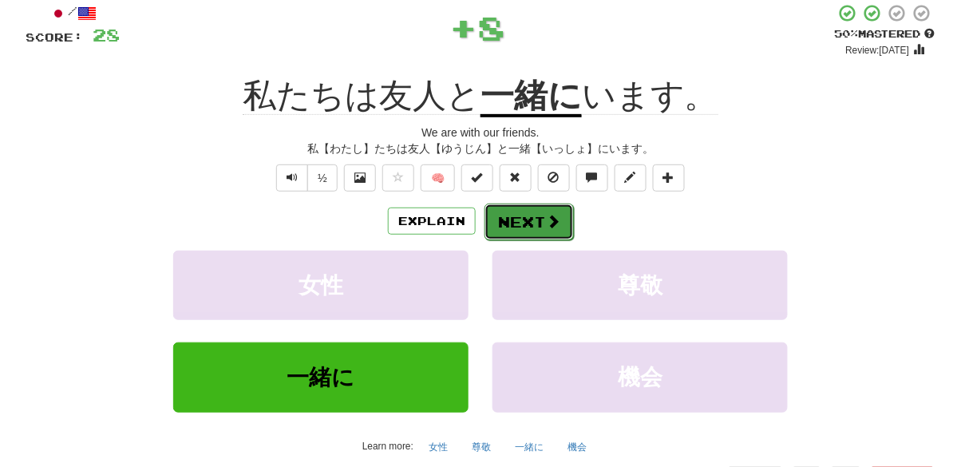
click at [546, 209] on button "Next" at bounding box center [528, 221] width 89 height 37
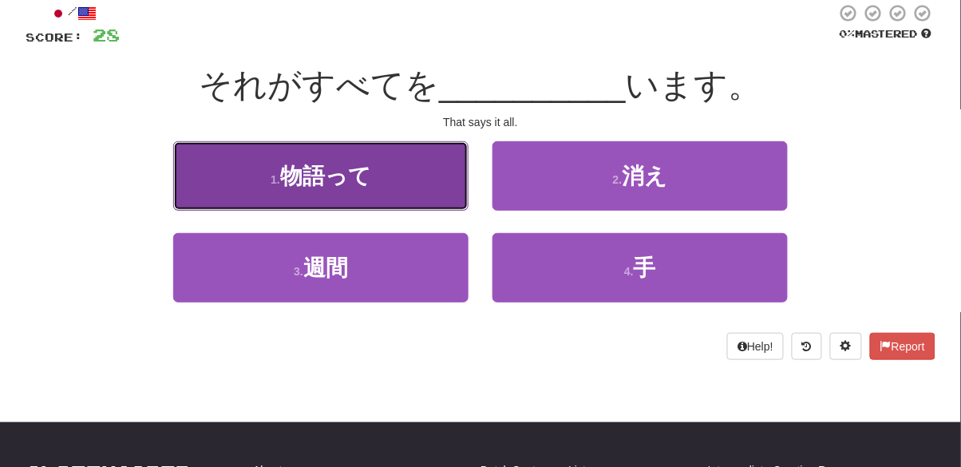
click at [389, 175] on button "1 . 物語って" at bounding box center [320, 175] width 295 height 69
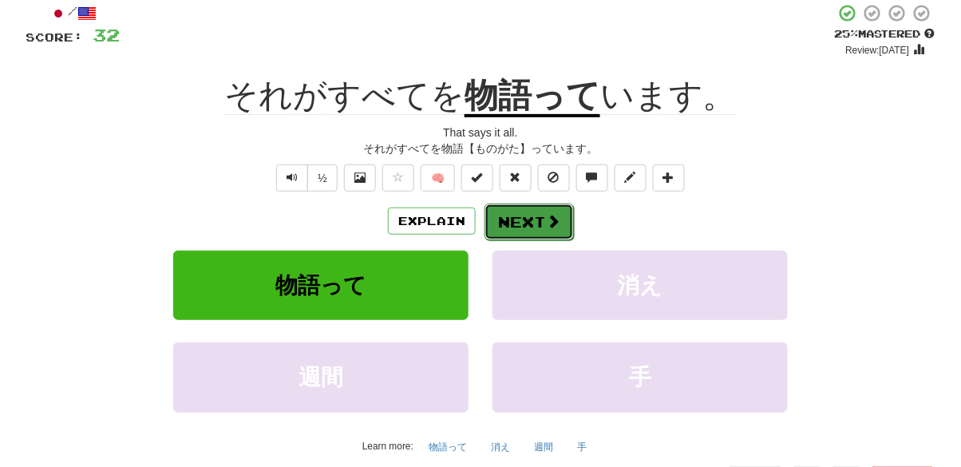
click at [536, 223] on button "Next" at bounding box center [528, 221] width 89 height 37
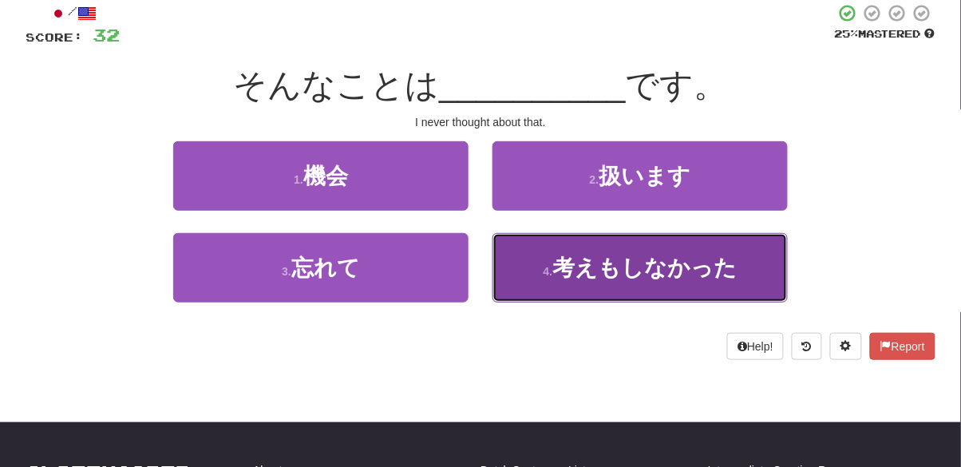
click at [583, 287] on button "4 . 考えもしなかった" at bounding box center [639, 267] width 295 height 69
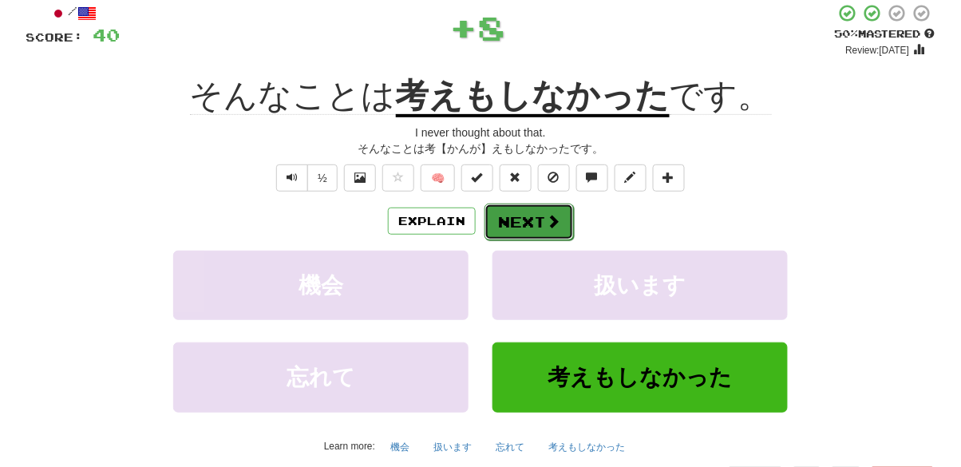
click at [520, 224] on button "Next" at bounding box center [528, 221] width 89 height 37
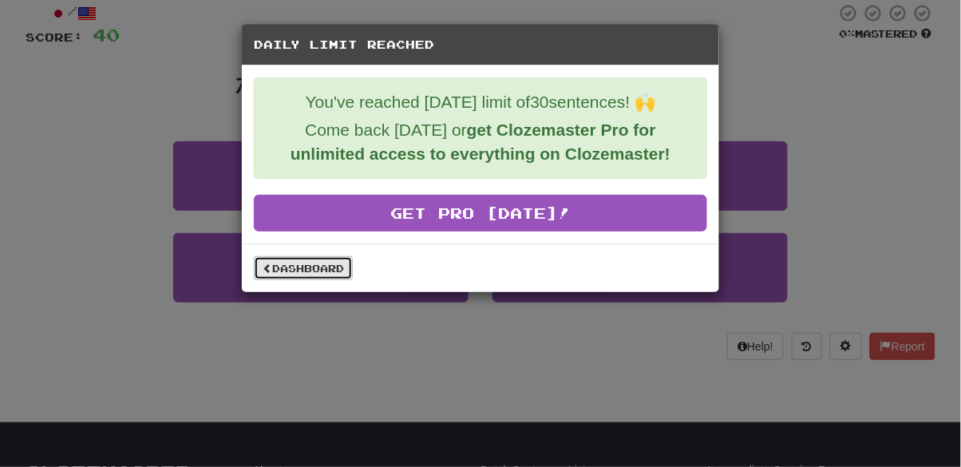
click at [296, 274] on link "Dashboard" at bounding box center [303, 268] width 99 height 24
